Goal: Find specific page/section: Find specific page/section

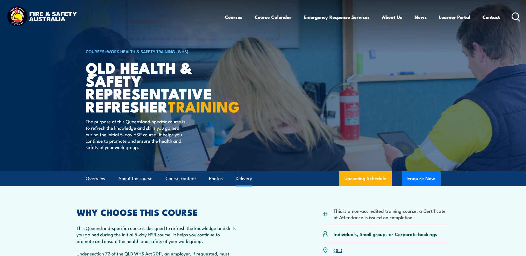
click at [245, 186] on link "Delivery" at bounding box center [244, 178] width 16 height 15
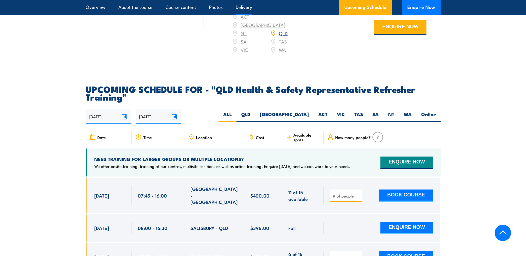
scroll to position [891, 0]
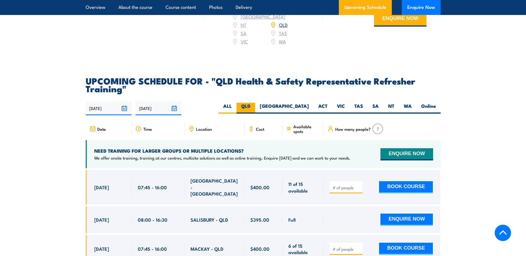
click at [255, 112] on label "QLD" at bounding box center [246, 108] width 19 height 11
click at [254, 107] on input "QLD" at bounding box center [252, 105] width 4 height 4
radio input "true"
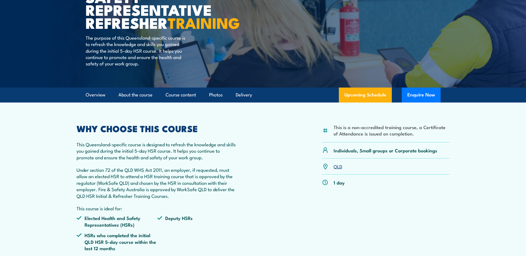
scroll to position [83, 0]
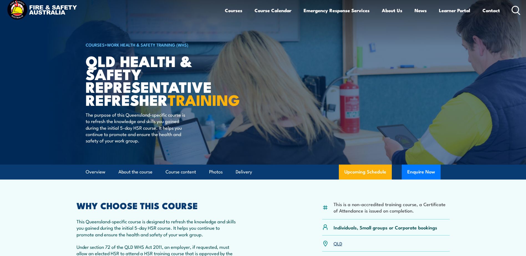
scroll to position [1, 0]
